Goal: Task Accomplishment & Management: Use online tool/utility

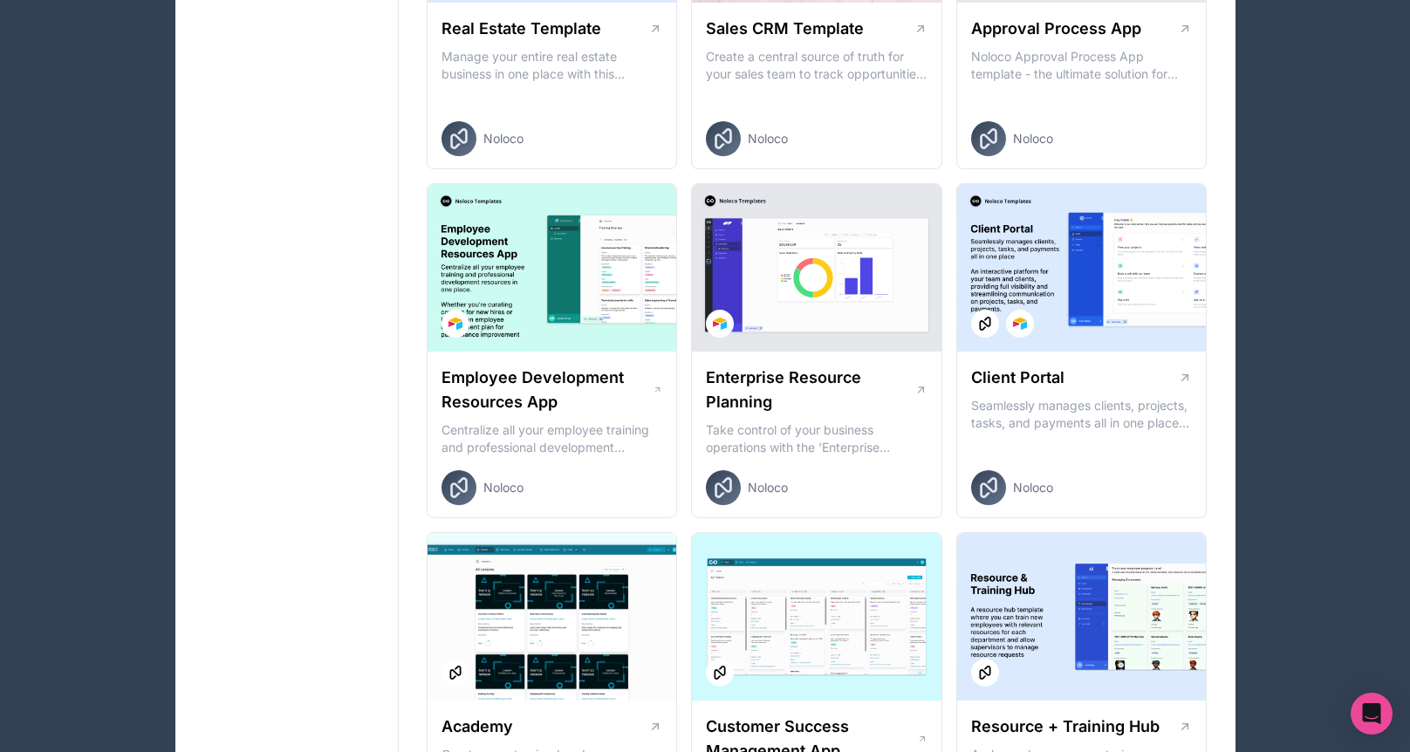
scroll to position [1207, 0]
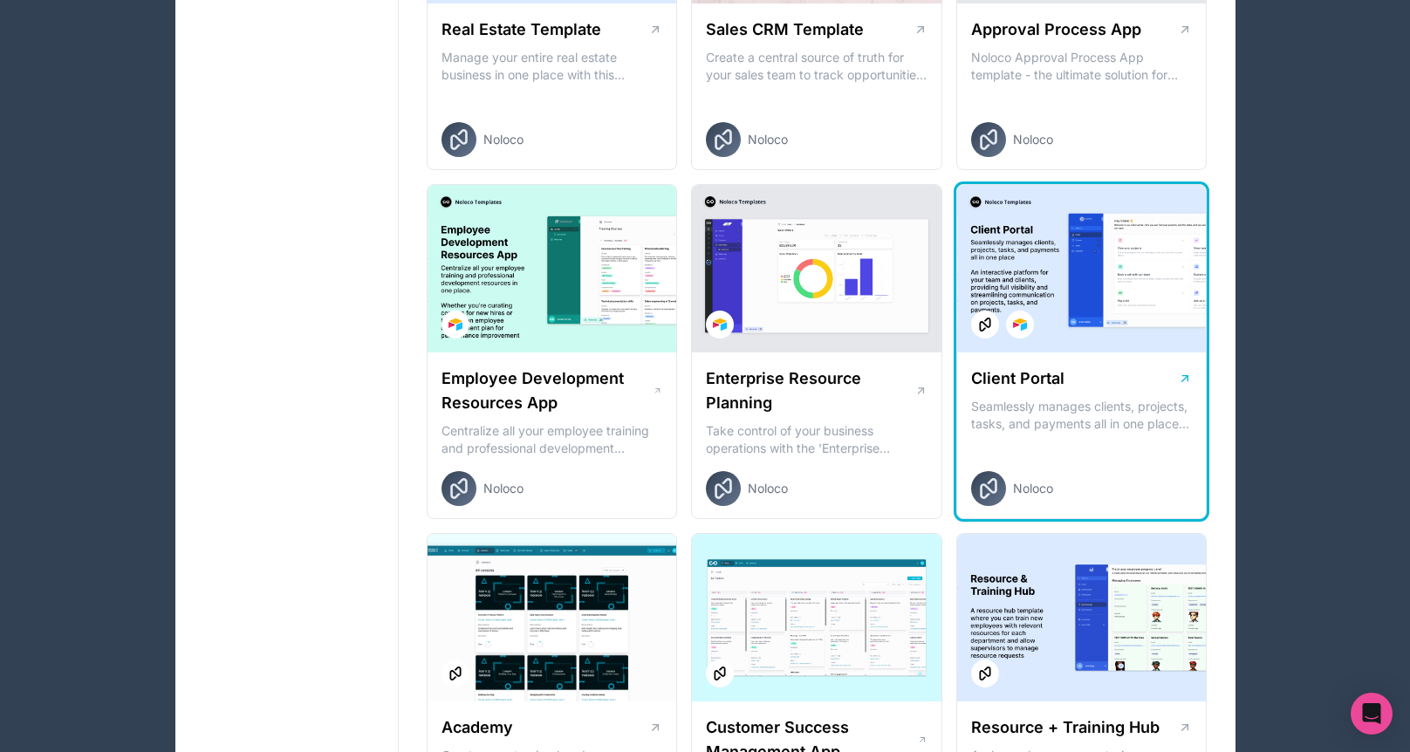
click at [1097, 291] on div at bounding box center [1082, 269] width 250 height 168
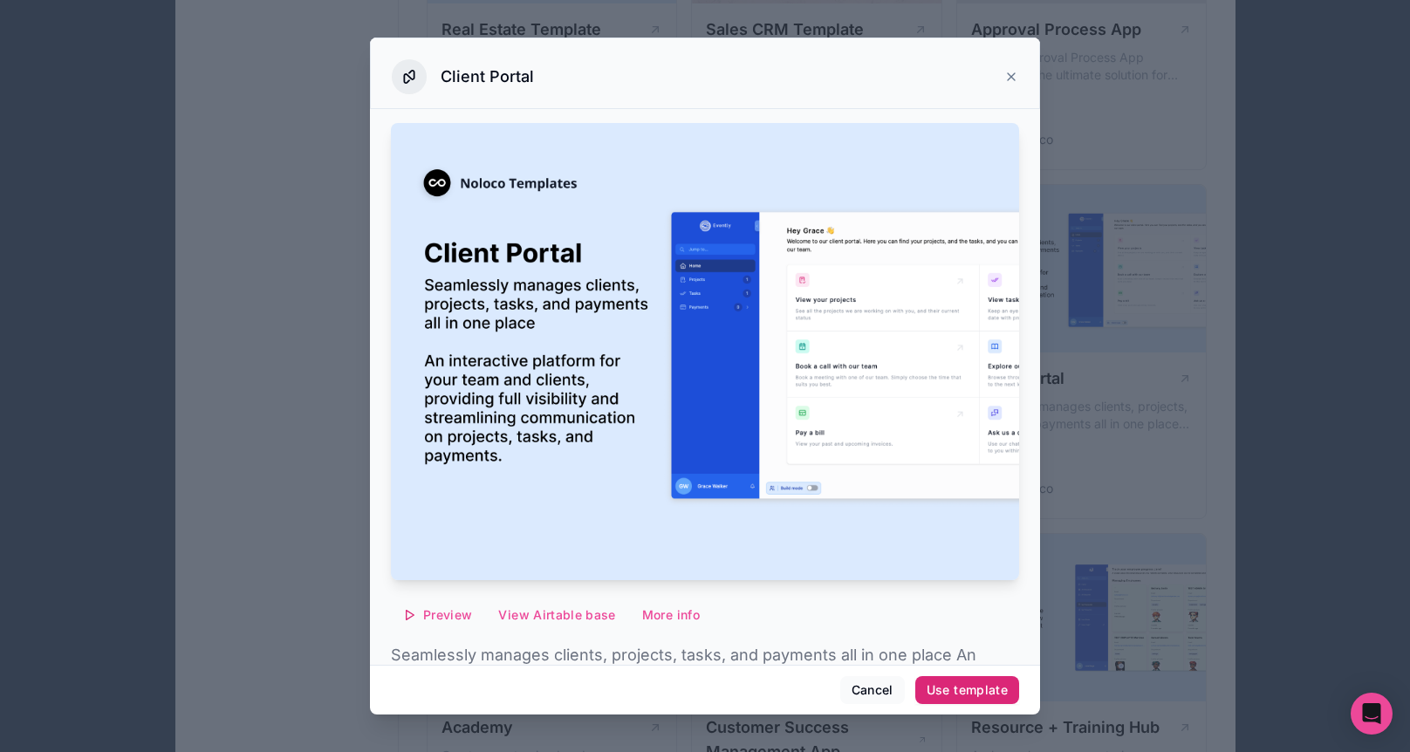
click at [984, 699] on button "Use template" at bounding box center [967, 690] width 104 height 28
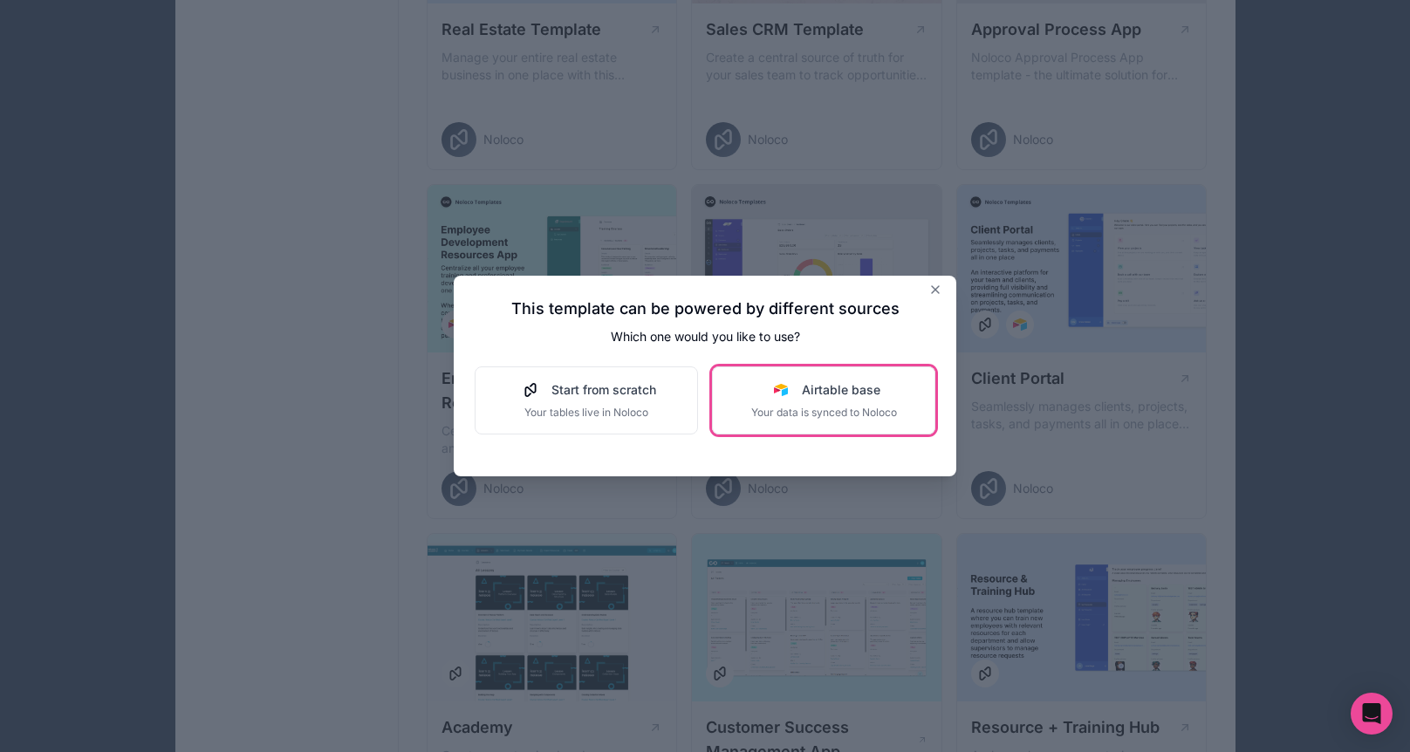
click at [879, 412] on span "Your data is synced to Noloco" at bounding box center [824, 413] width 146 height 14
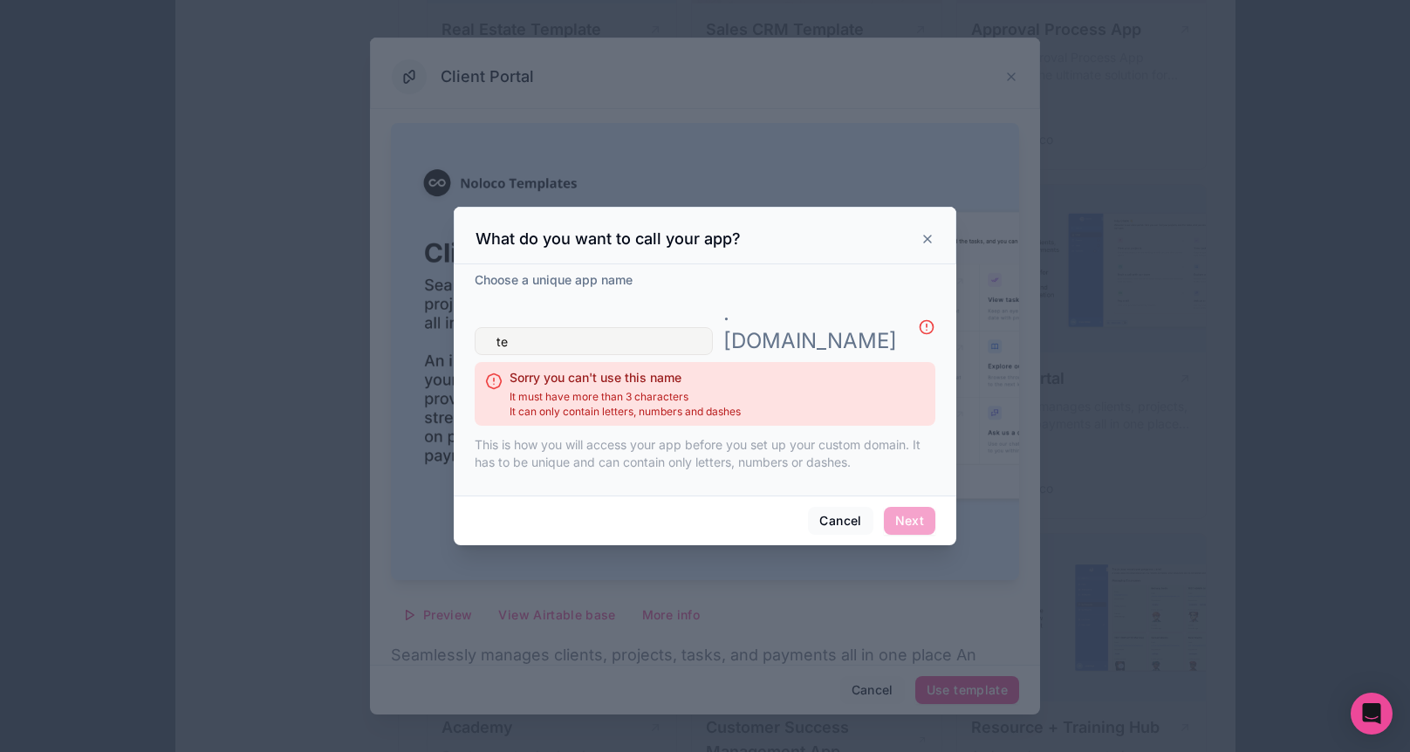
type input "t"
type input "d"
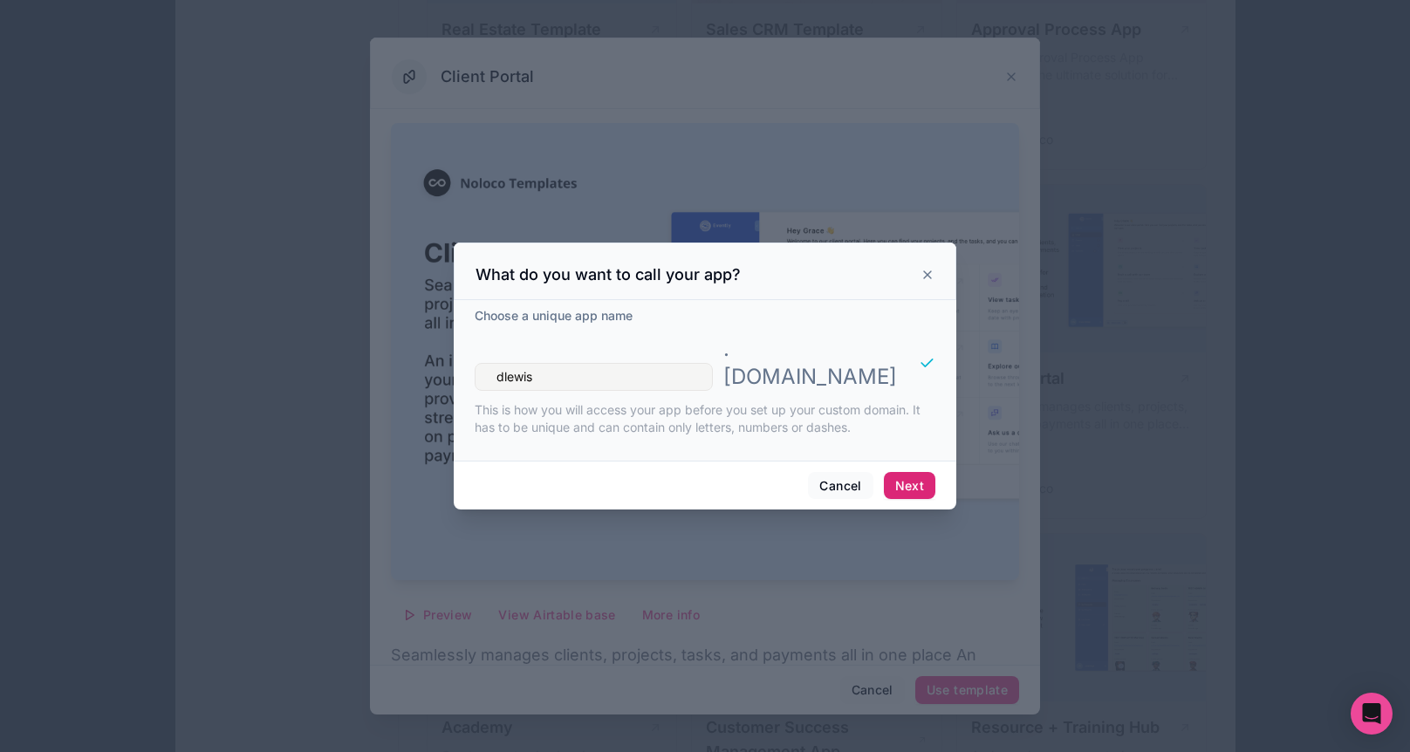
type input "dlewis"
click at [922, 473] on button "Next" at bounding box center [909, 486] width 51 height 28
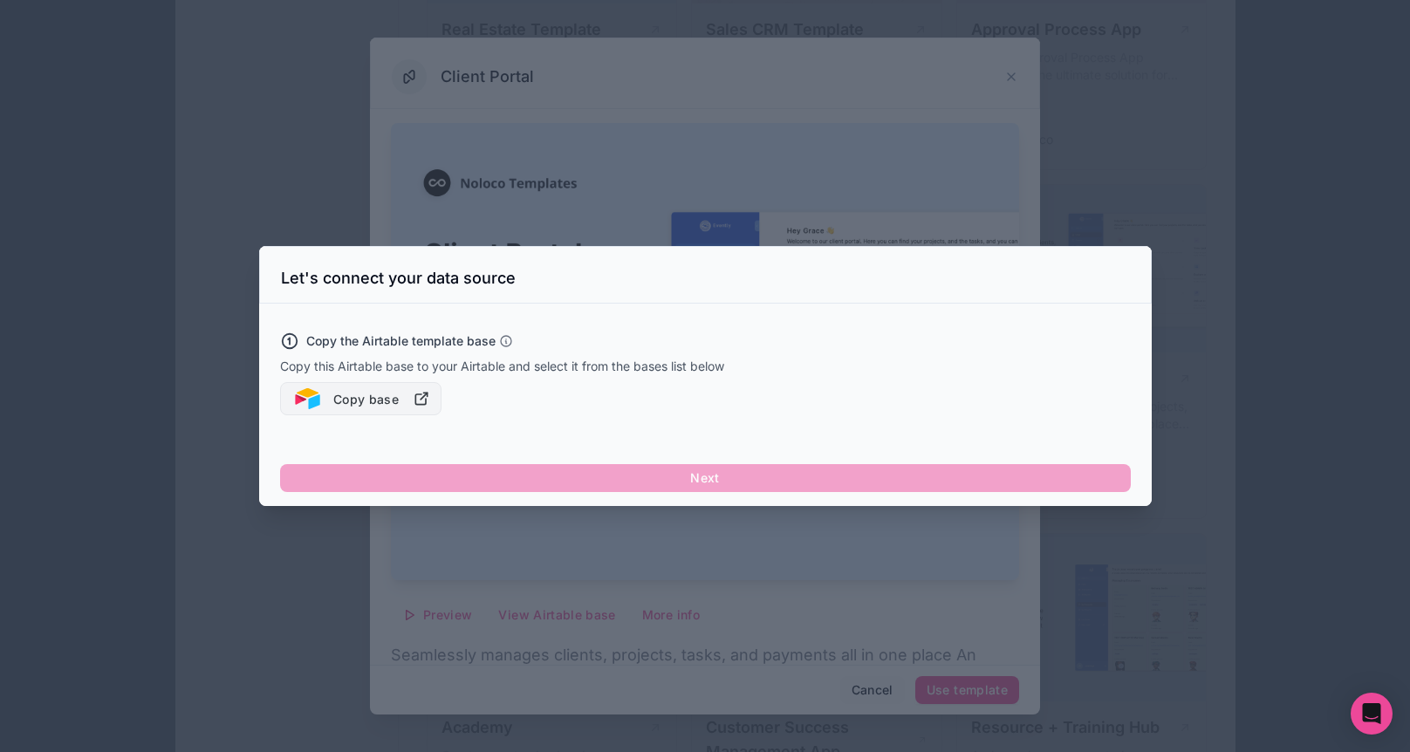
click at [380, 393] on button "Copy base" at bounding box center [361, 398] width 162 height 33
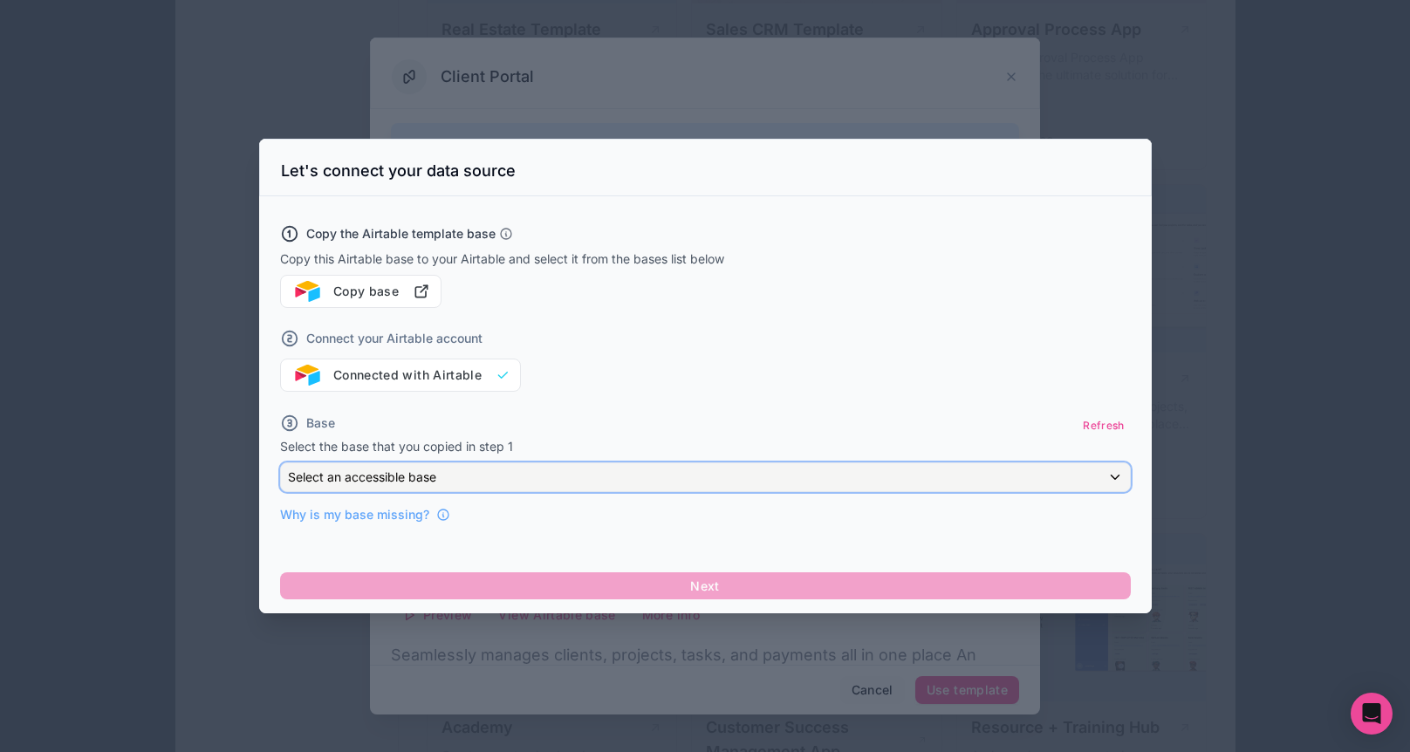
click at [400, 482] on span "Select an accessible base" at bounding box center [362, 477] width 148 height 15
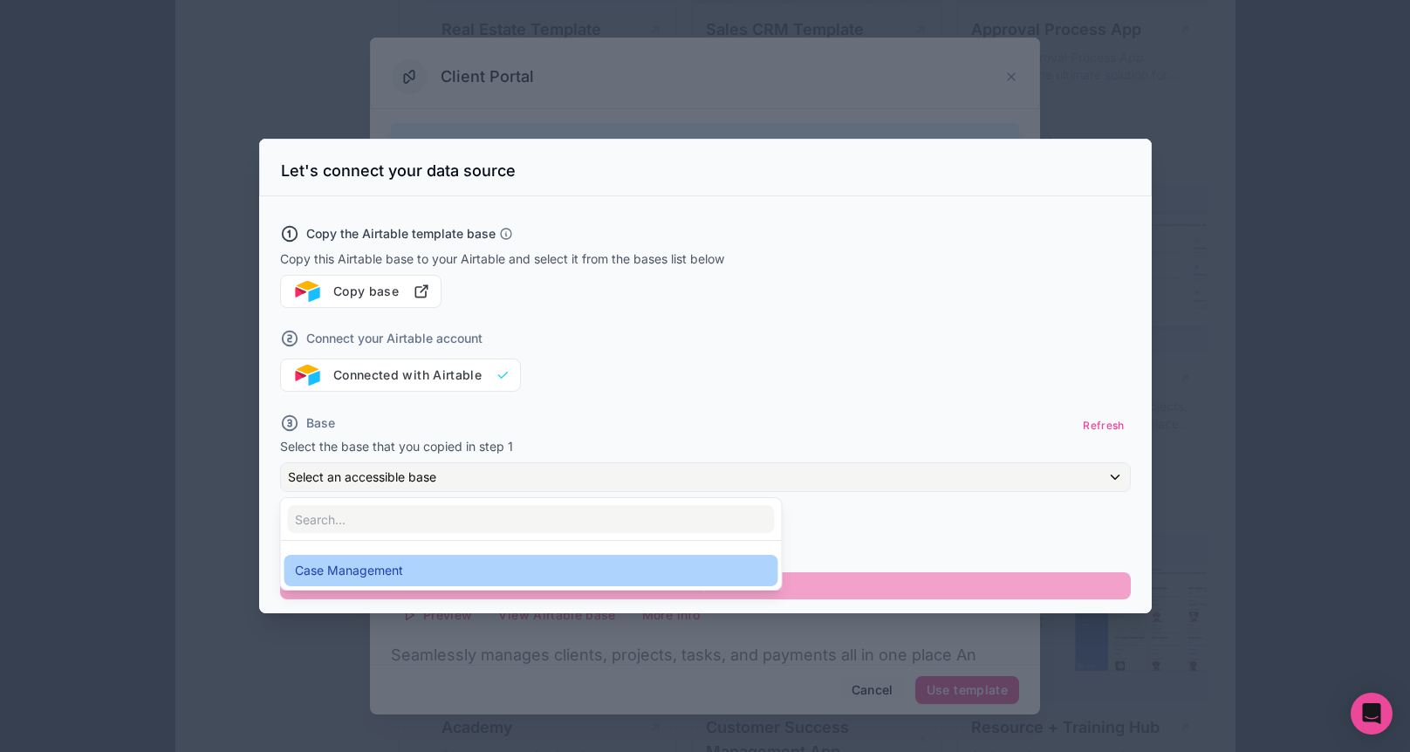
click at [401, 567] on span "Case Management" at bounding box center [349, 570] width 108 height 21
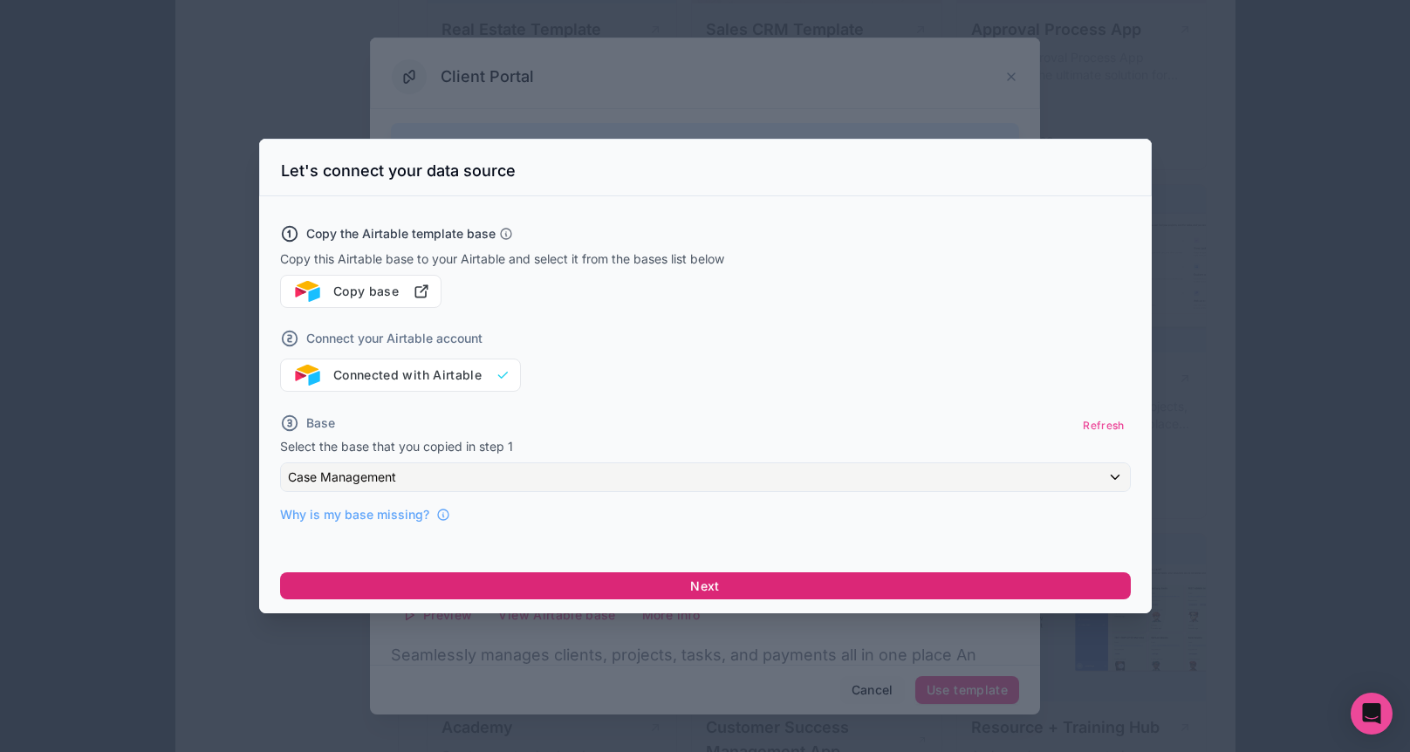
click at [678, 584] on button "Next" at bounding box center [705, 586] width 851 height 28
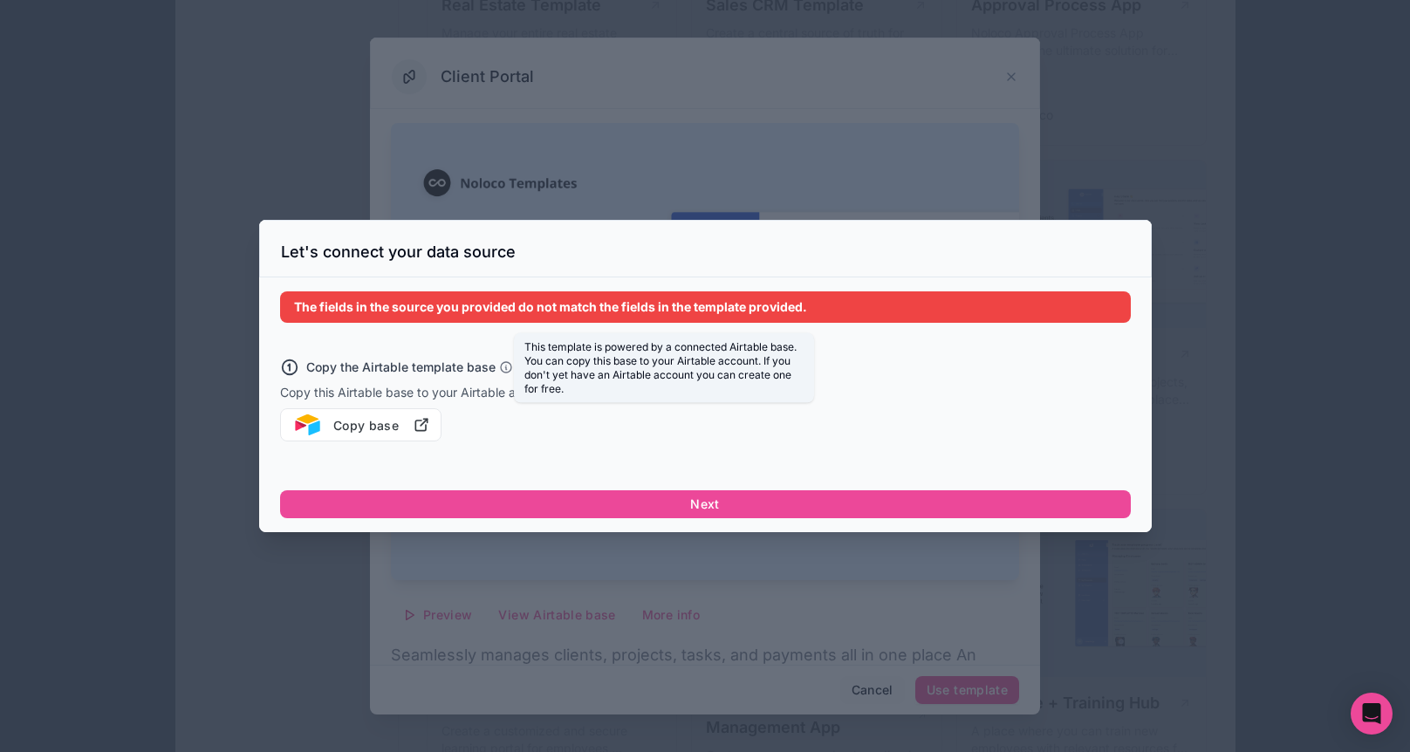
scroll to position [1236, 0]
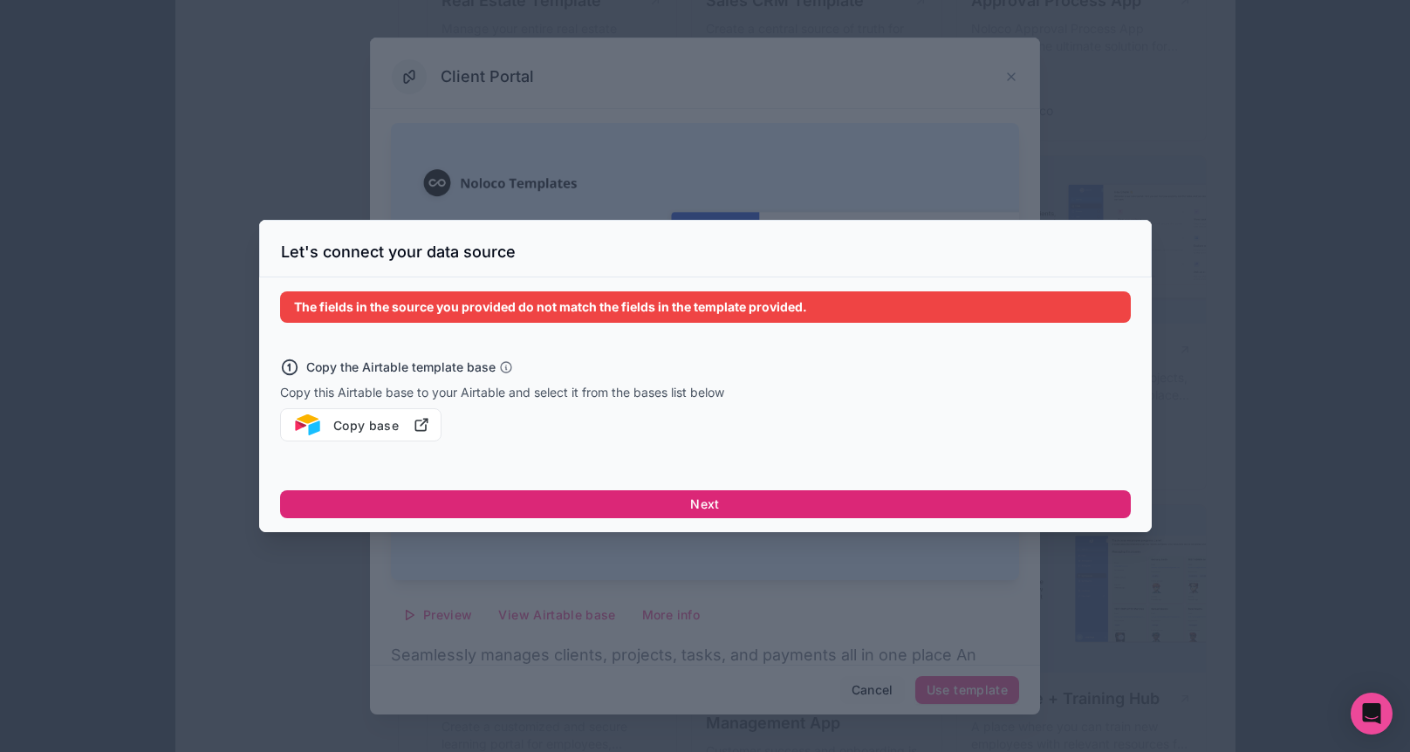
click at [616, 506] on button "Next" at bounding box center [705, 504] width 851 height 28
click at [826, 501] on button "Next" at bounding box center [705, 504] width 851 height 28
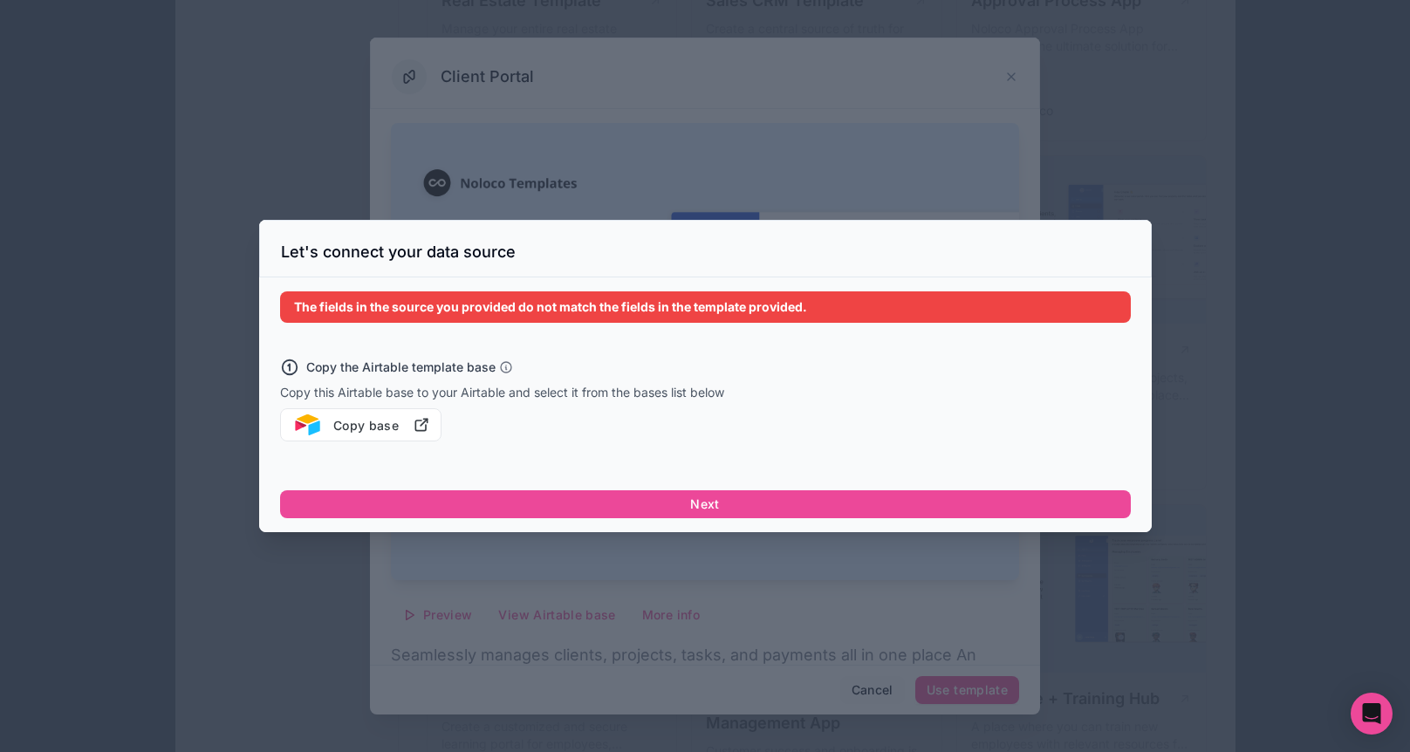
click at [826, 170] on div at bounding box center [705, 376] width 1410 height 752
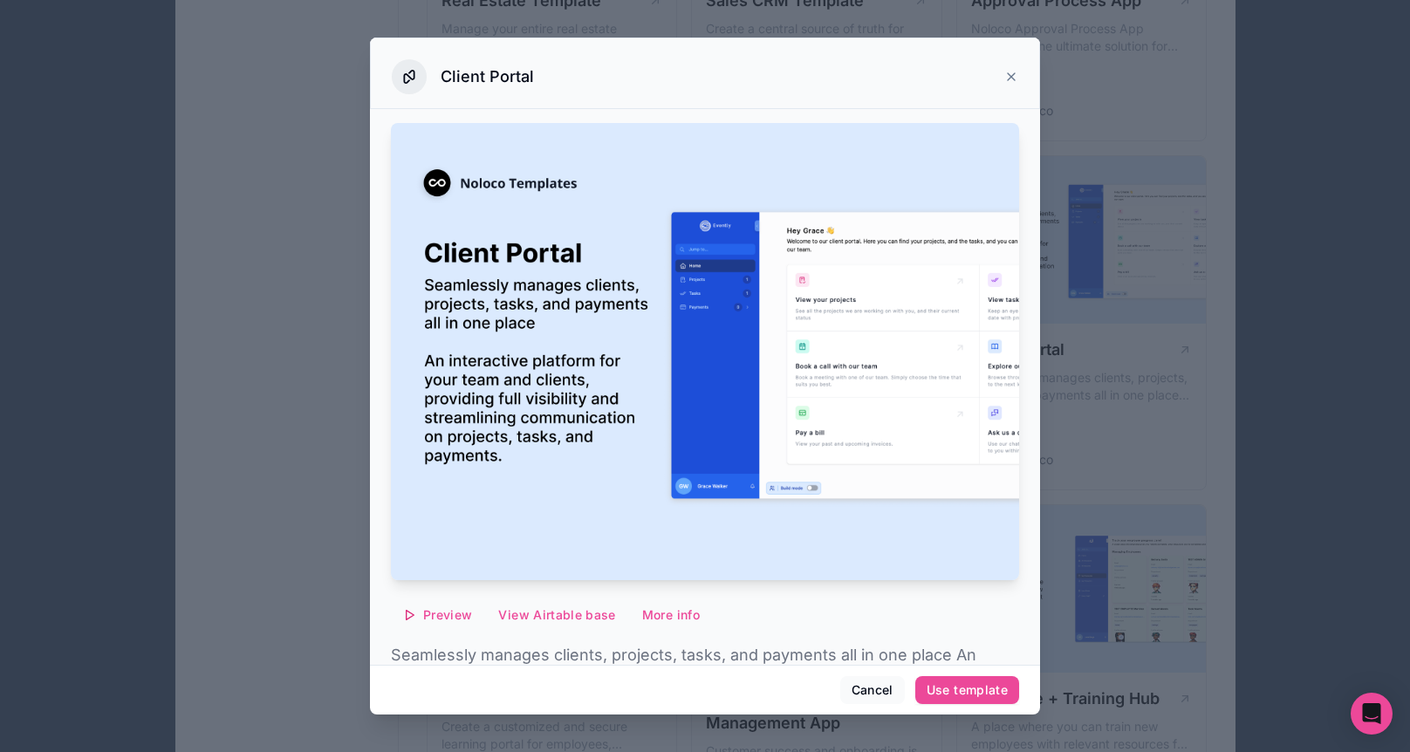
click at [1006, 79] on icon at bounding box center [1011, 77] width 14 height 14
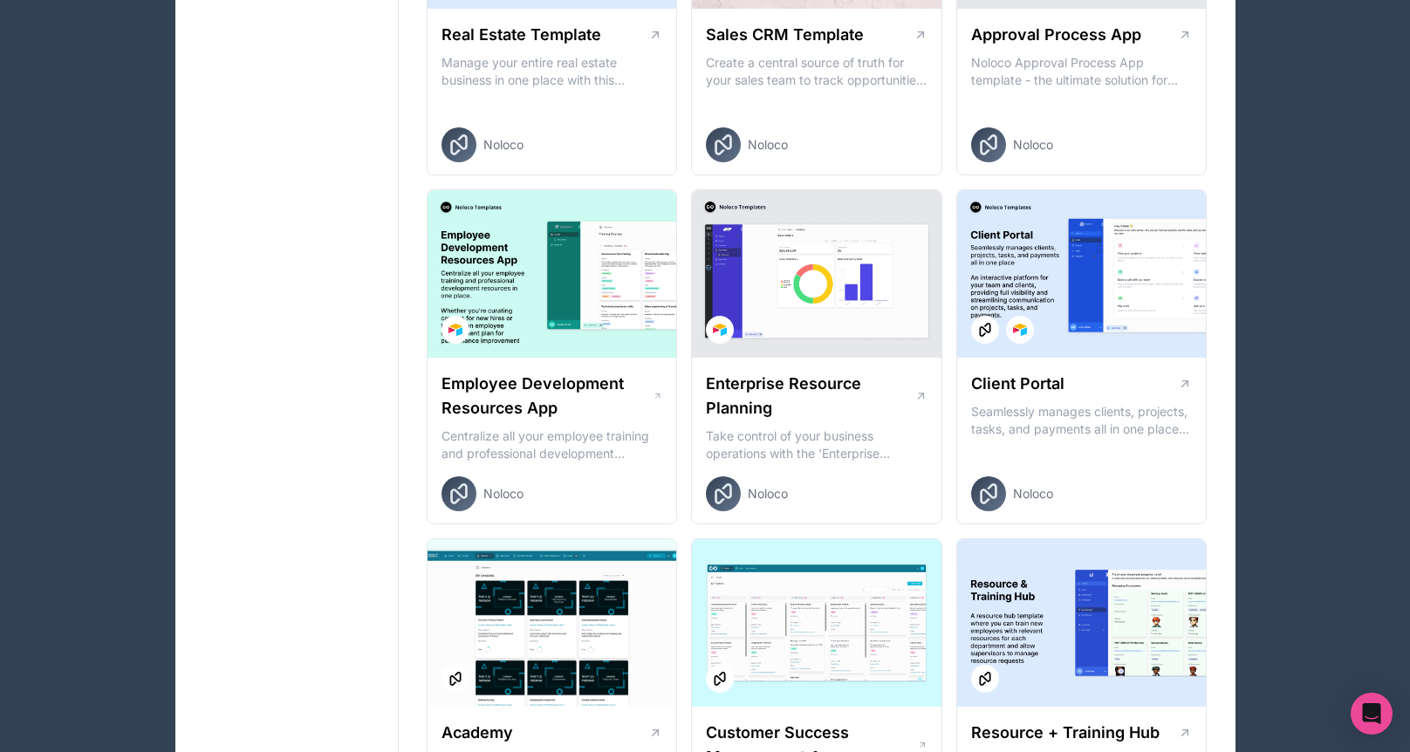
scroll to position [1199, 0]
